Goal: Task Accomplishment & Management: Use online tool/utility

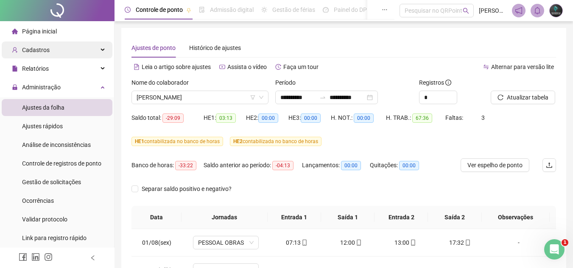
click at [61, 48] on div "Cadastros" at bounding box center [57, 50] width 111 height 17
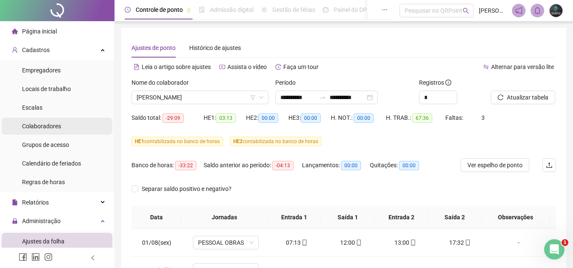
click at [64, 129] on li "Colaboradores" at bounding box center [57, 126] width 111 height 17
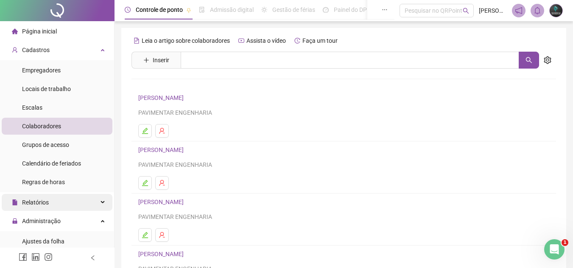
click at [63, 199] on div "Relatórios" at bounding box center [57, 202] width 111 height 17
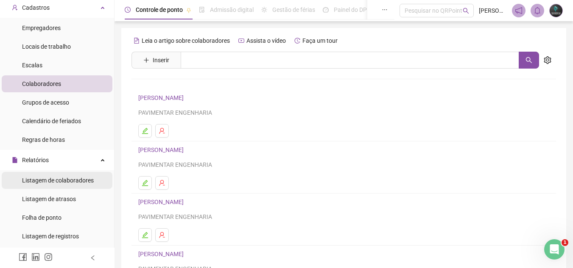
click at [73, 181] on span "Listagem de colaboradores" at bounding box center [58, 180] width 72 height 7
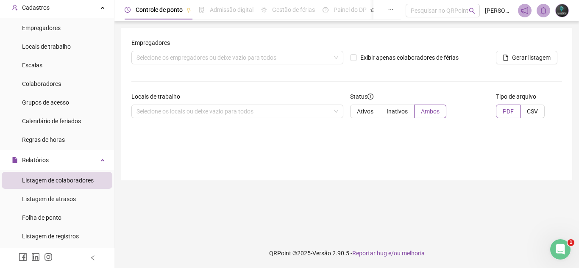
drag, startPoint x: 62, startPoint y: 215, endPoint x: 105, endPoint y: 182, distance: 54.1
click at [61, 215] on li "Folha de ponto" at bounding box center [57, 217] width 111 height 17
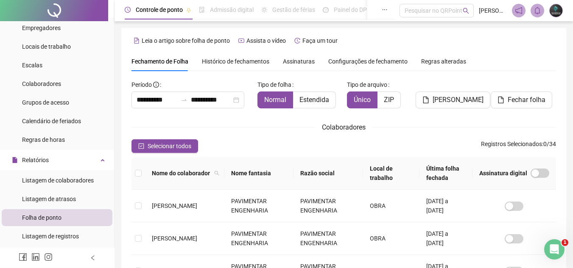
scroll to position [39, 0]
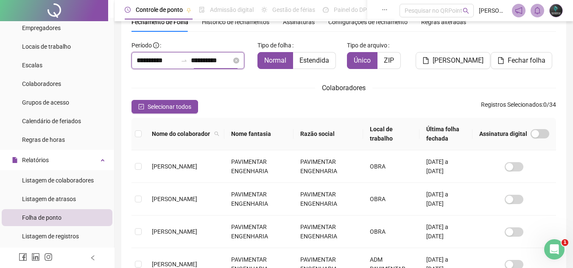
click at [216, 61] on input "**********" at bounding box center [211, 61] width 41 height 10
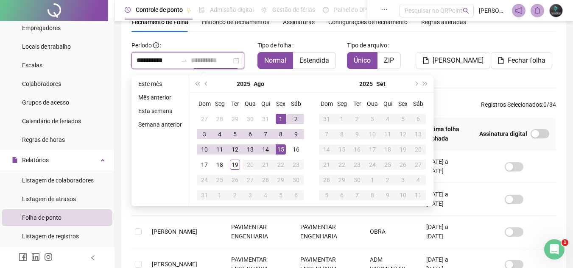
type input "**********"
click at [279, 150] on div "15" at bounding box center [281, 150] width 10 height 10
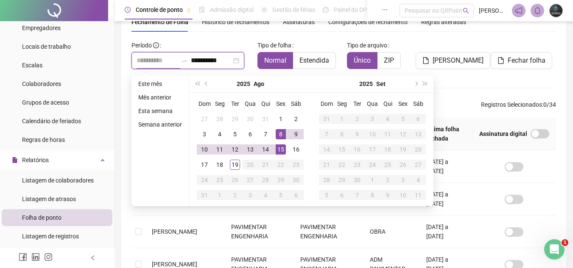
type input "**********"
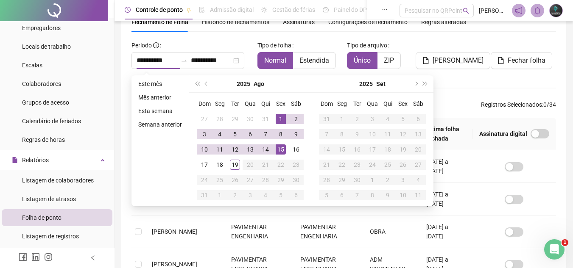
click at [445, 97] on div "**********" at bounding box center [343, 271] width 424 height 465
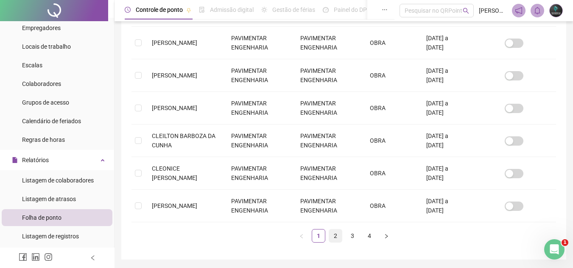
click at [336, 233] on link "2" at bounding box center [335, 236] width 13 height 13
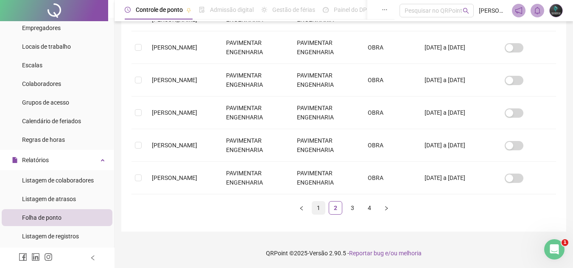
click at [313, 204] on link "1" at bounding box center [318, 208] width 13 height 13
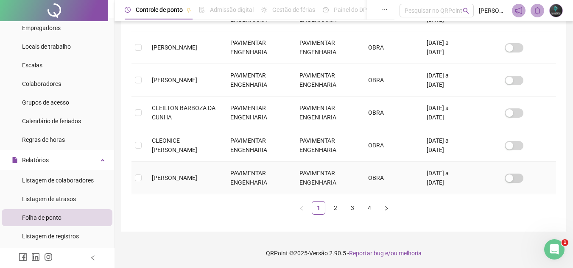
click at [268, 177] on td "PAVIMENTAR ENGENHARIA" at bounding box center [257, 178] width 69 height 33
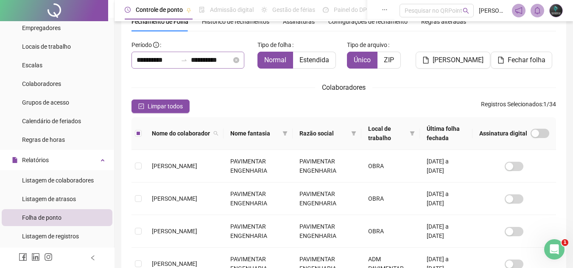
scroll to position [25, 0]
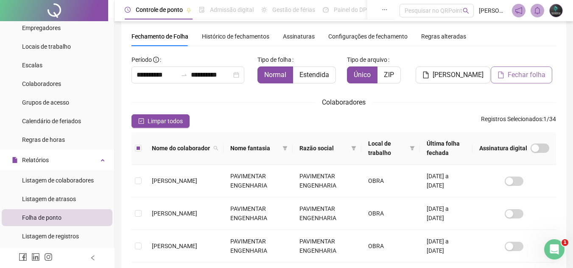
click at [511, 73] on span "Fechar folha" at bounding box center [526, 75] width 38 height 10
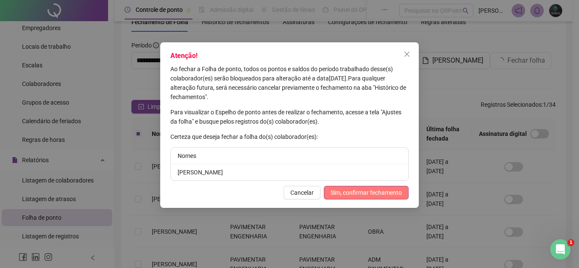
click at [372, 193] on span "Sim, confirmar fechamento" at bounding box center [366, 192] width 71 height 9
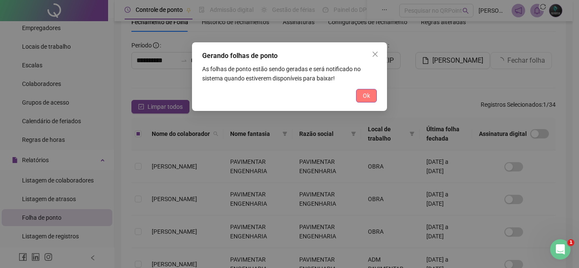
click at [363, 100] on span "Ok" at bounding box center [366, 95] width 7 height 9
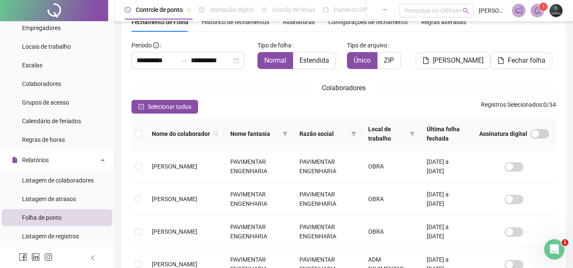
click at [538, 15] on span at bounding box center [537, 11] width 14 height 14
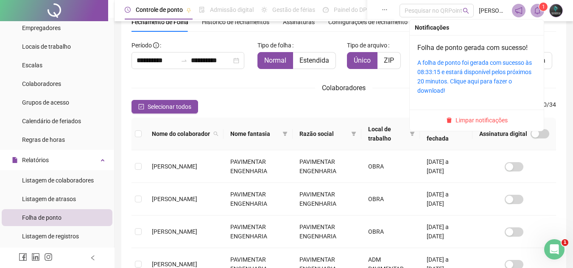
click at [507, 56] on div "Folha de ponto gerada com sucesso! A folha de ponto foi gerada com sucesso às 0…" at bounding box center [476, 69] width 119 height 53
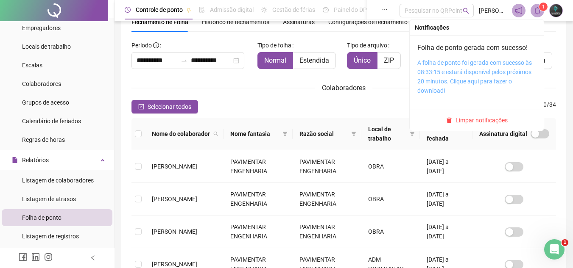
click at [504, 62] on link "A folha de ponto foi gerada com sucesso às 08:33:15 e estará disponível pelos p…" at bounding box center [474, 76] width 114 height 35
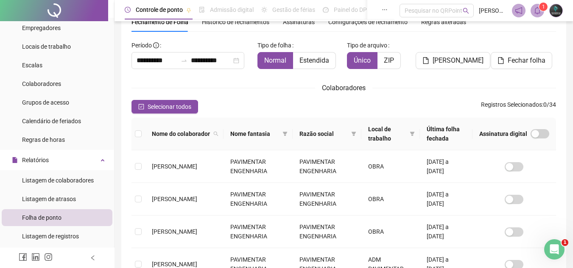
click at [59, 32] on div "Empregadores" at bounding box center [41, 27] width 39 height 17
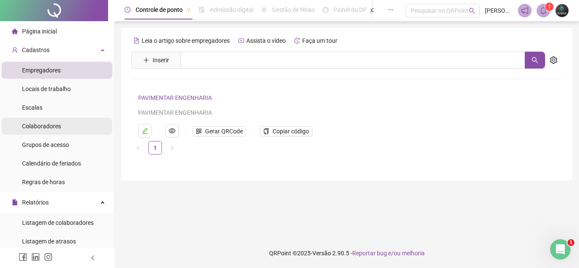
click at [62, 123] on li "Colaboradores" at bounding box center [57, 126] width 111 height 17
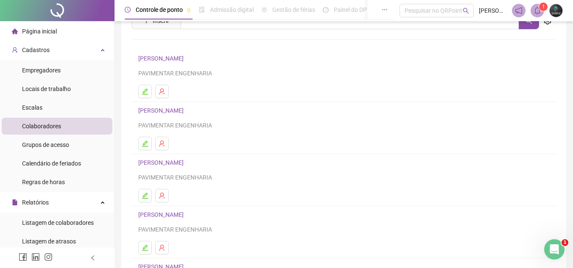
scroll to position [127, 0]
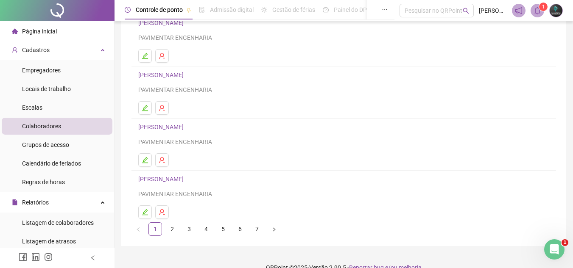
drag, startPoint x: 166, startPoint y: 229, endPoint x: 165, endPoint y: 220, distance: 9.4
click at [166, 228] on link "2" at bounding box center [172, 229] width 13 height 13
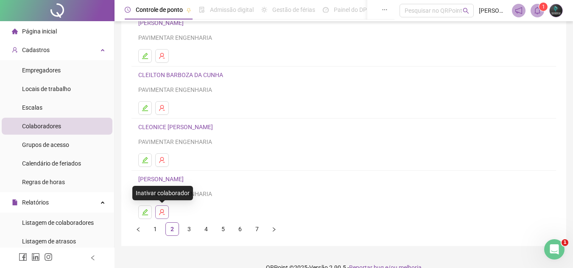
click at [163, 216] on button "button" at bounding box center [162, 213] width 14 height 14
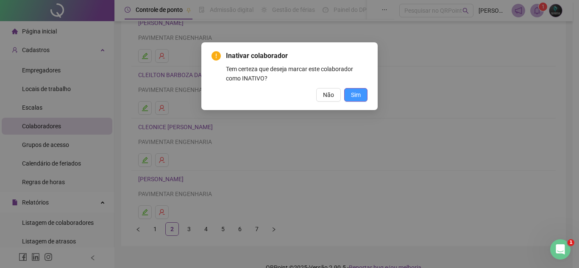
click at [350, 97] on button "Sim" at bounding box center [355, 95] width 23 height 14
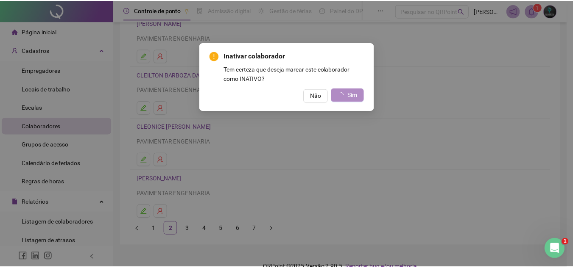
scroll to position [0, 0]
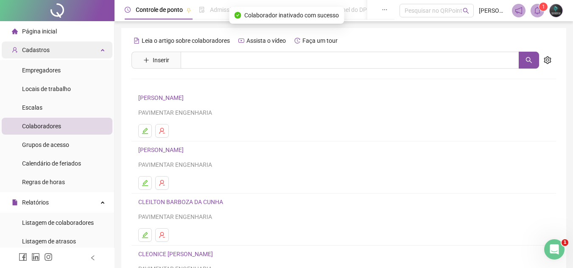
click at [74, 58] on div "Cadastros" at bounding box center [57, 50] width 111 height 17
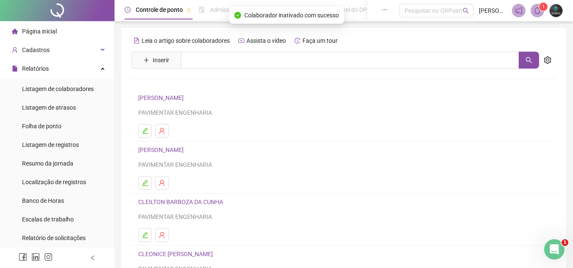
click at [79, 34] on li "Página inicial" at bounding box center [57, 31] width 111 height 17
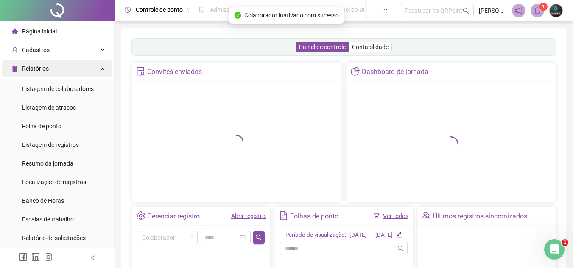
click at [92, 67] on div "Relatórios" at bounding box center [57, 68] width 111 height 17
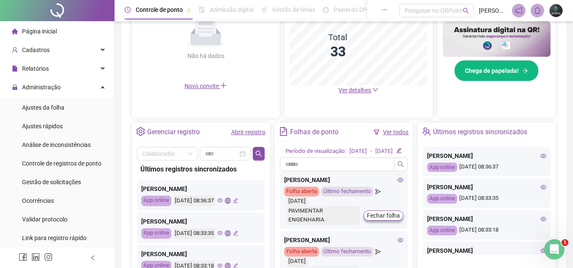
scroll to position [212, 0]
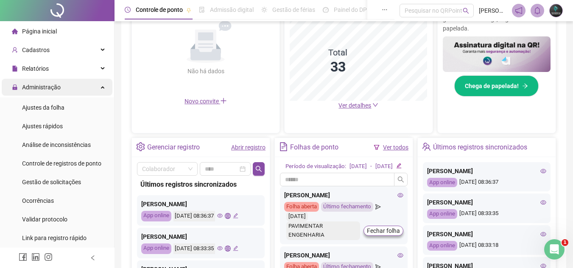
click at [73, 86] on div "Administração" at bounding box center [57, 87] width 111 height 17
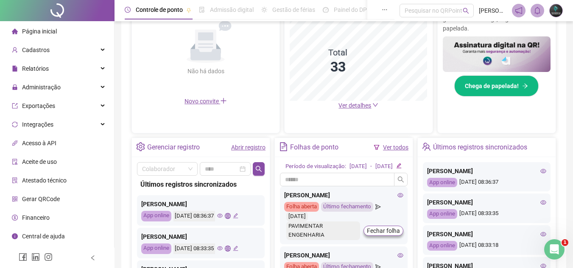
click at [255, 145] on link "Abrir registro" at bounding box center [248, 147] width 34 height 7
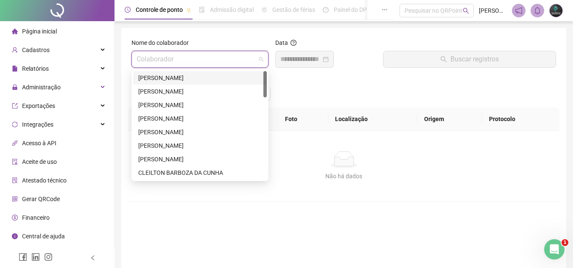
click at [212, 59] on input "search" at bounding box center [195, 59] width 119 height 16
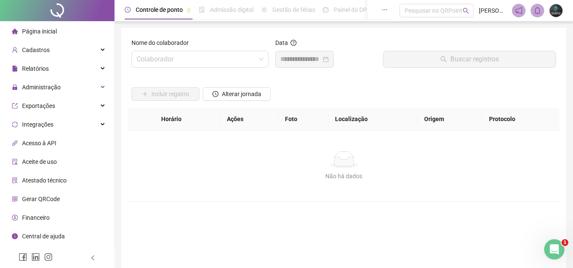
click at [373, 129] on th "Localização" at bounding box center [372, 119] width 89 height 23
